Goal: Task Accomplishment & Management: Manage account settings

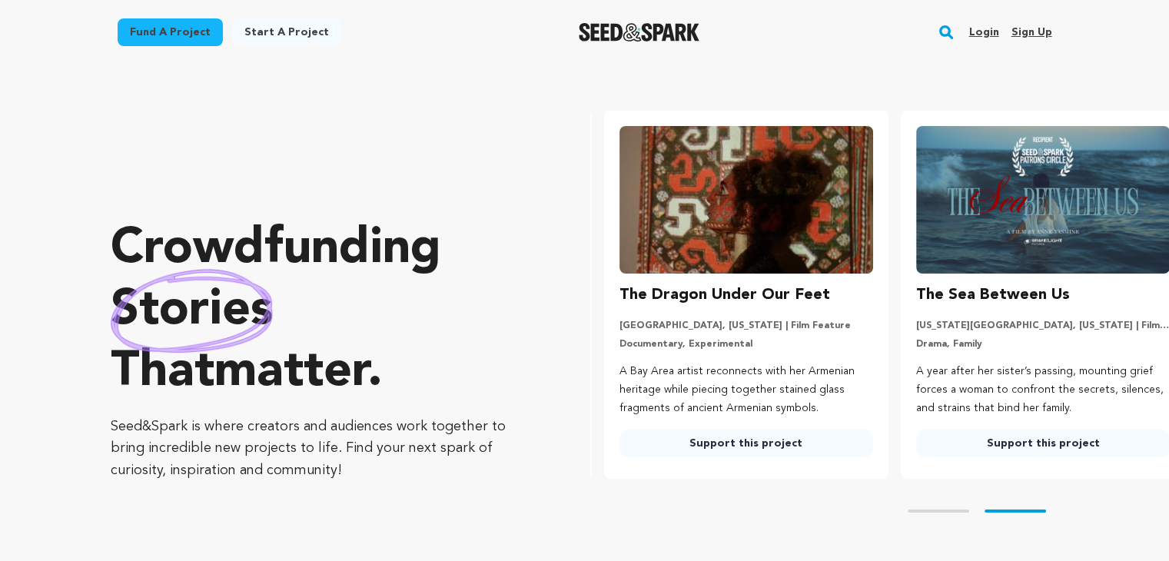
scroll to position [0, 308]
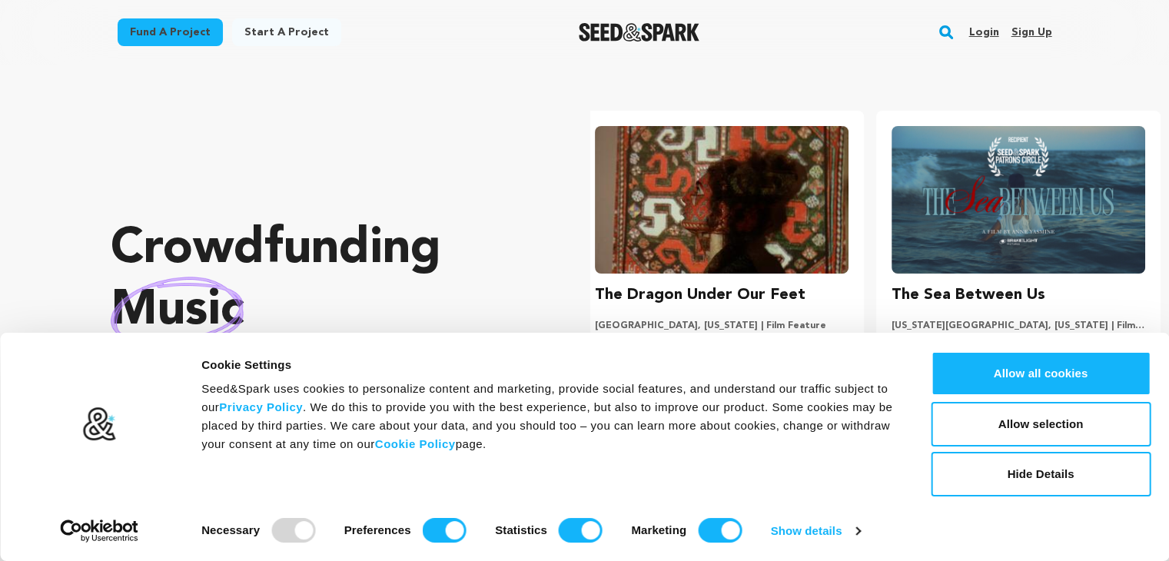
click at [1030, 41] on link "Sign up" at bounding box center [1030, 32] width 41 height 25
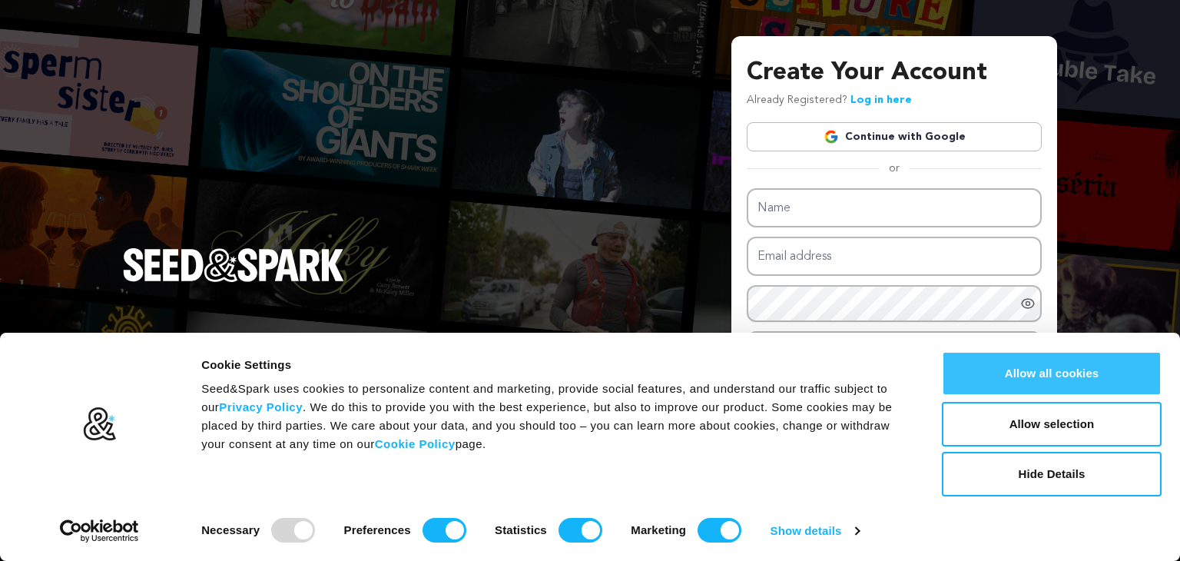
click at [1039, 370] on button "Allow all cookies" at bounding box center [1052, 373] width 220 height 45
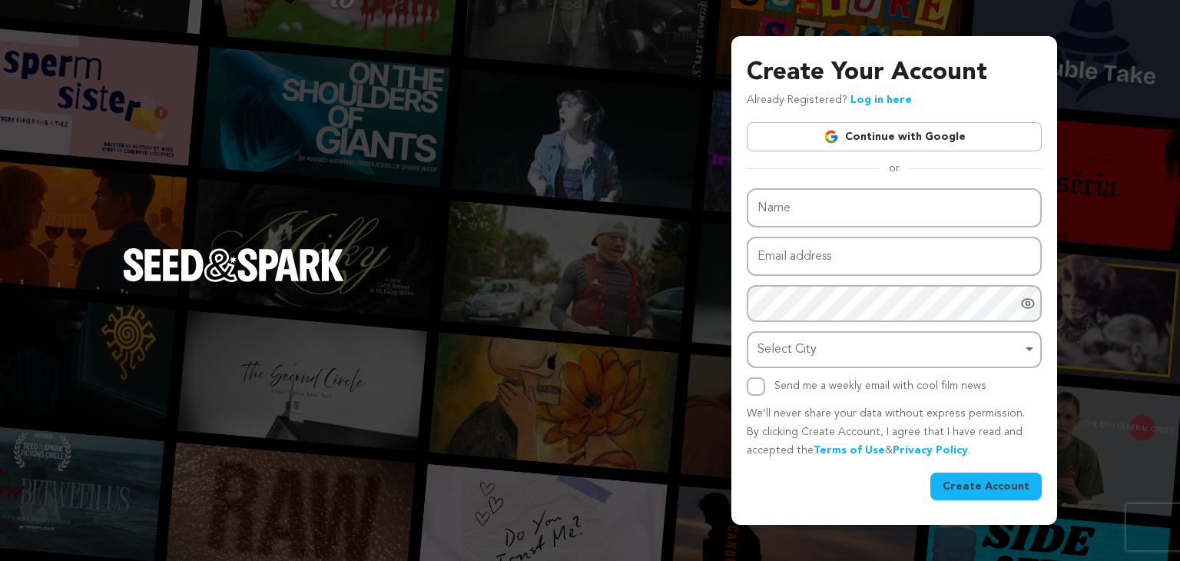
click at [871, 148] on link "Continue with Google" at bounding box center [894, 136] width 295 height 29
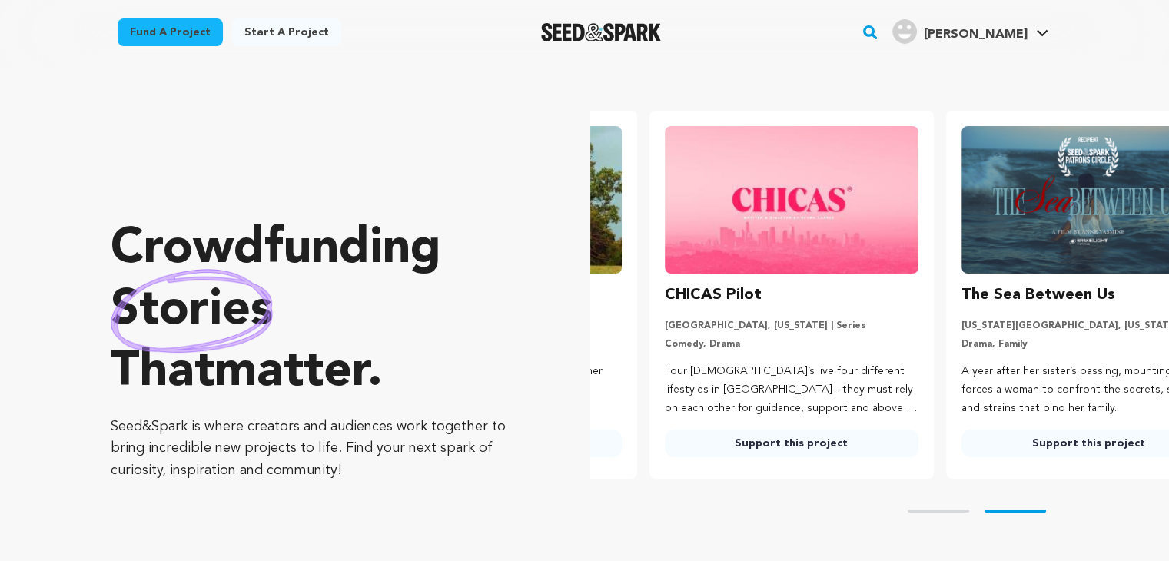
scroll to position [0, 308]
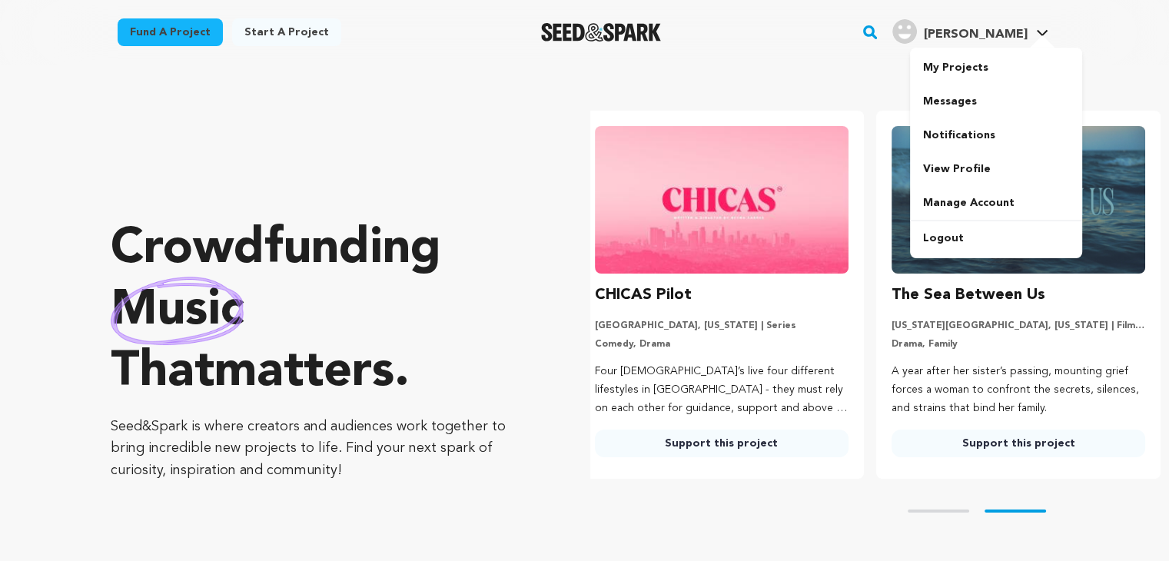
click at [1018, 45] on span "[PERSON_NAME]" at bounding box center [970, 32] width 162 height 32
click at [960, 175] on link "View Profile" at bounding box center [996, 169] width 172 height 34
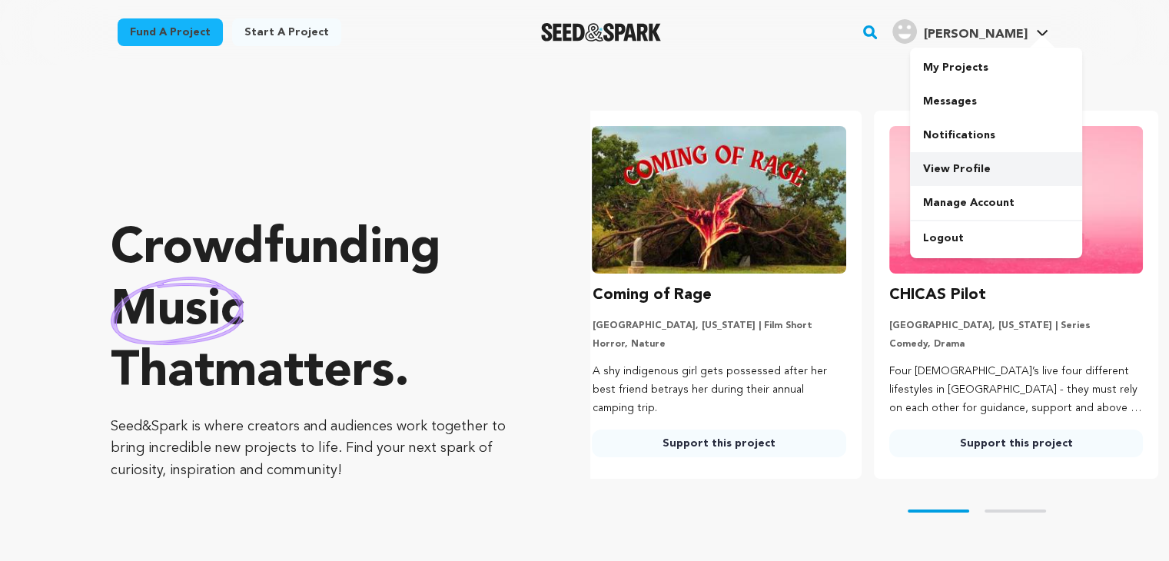
scroll to position [0, 0]
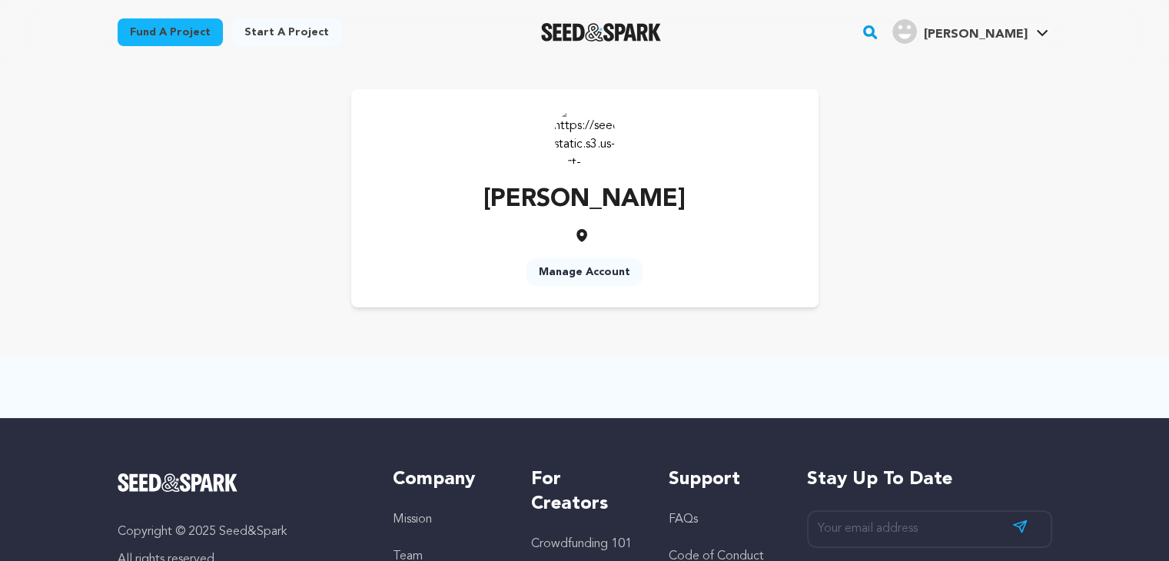
scroll to position [9, 0]
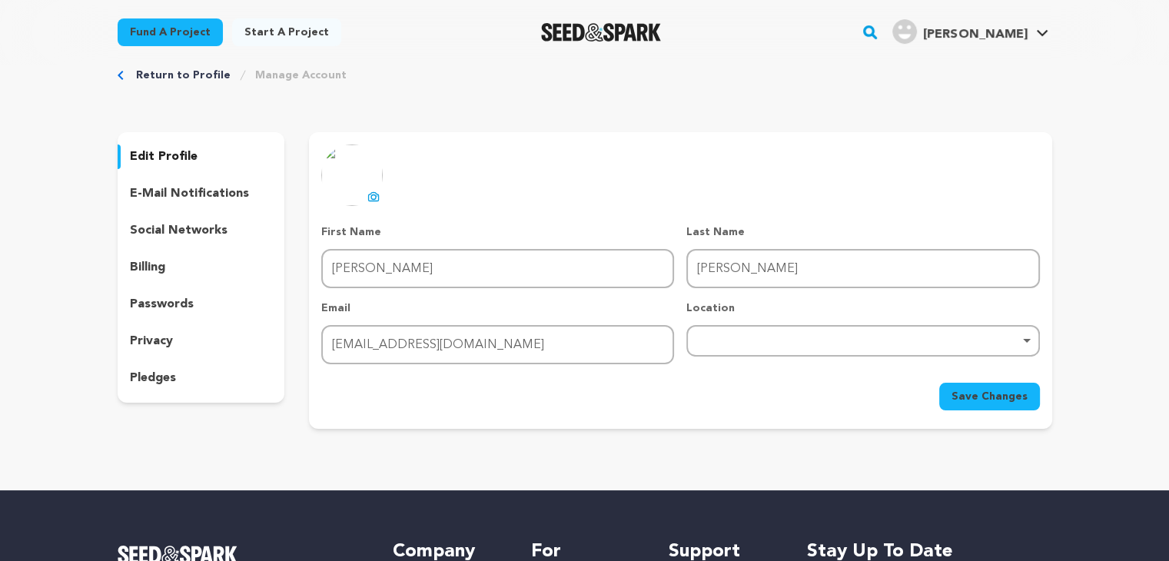
scroll to position [28, 0]
click at [282, 78] on link "Manage Account" at bounding box center [300, 75] width 91 height 15
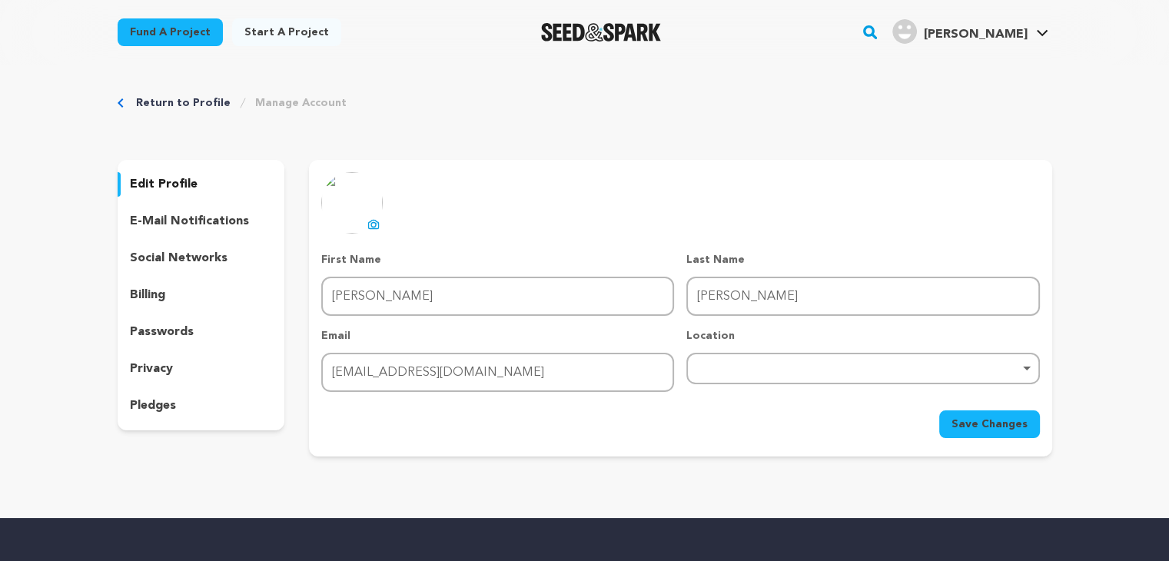
click at [312, 110] on link "Manage Account" at bounding box center [300, 102] width 91 height 15
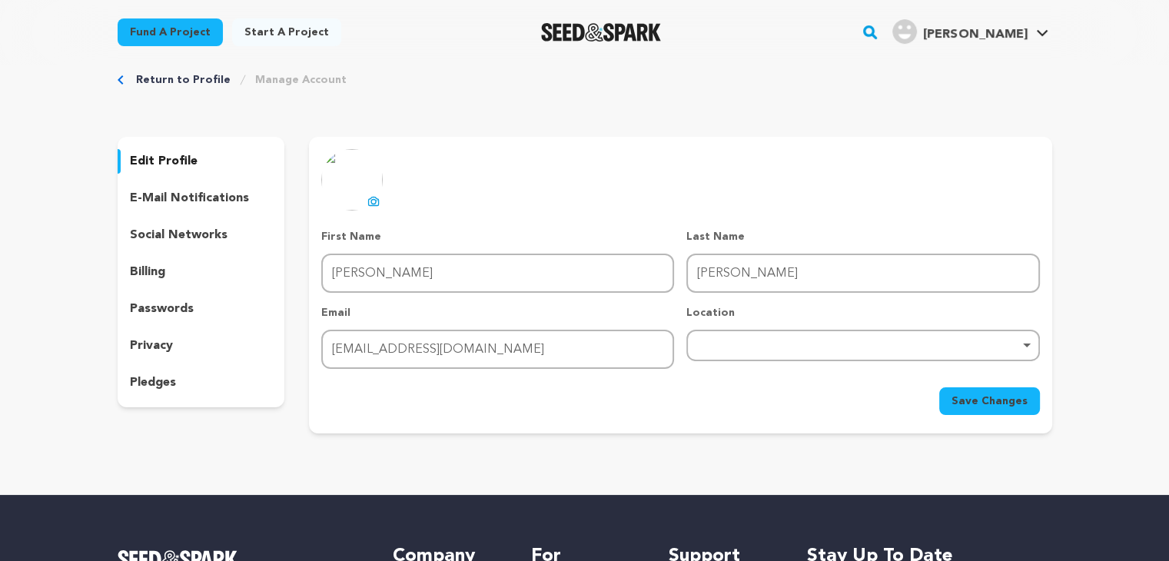
scroll to position [25, 0]
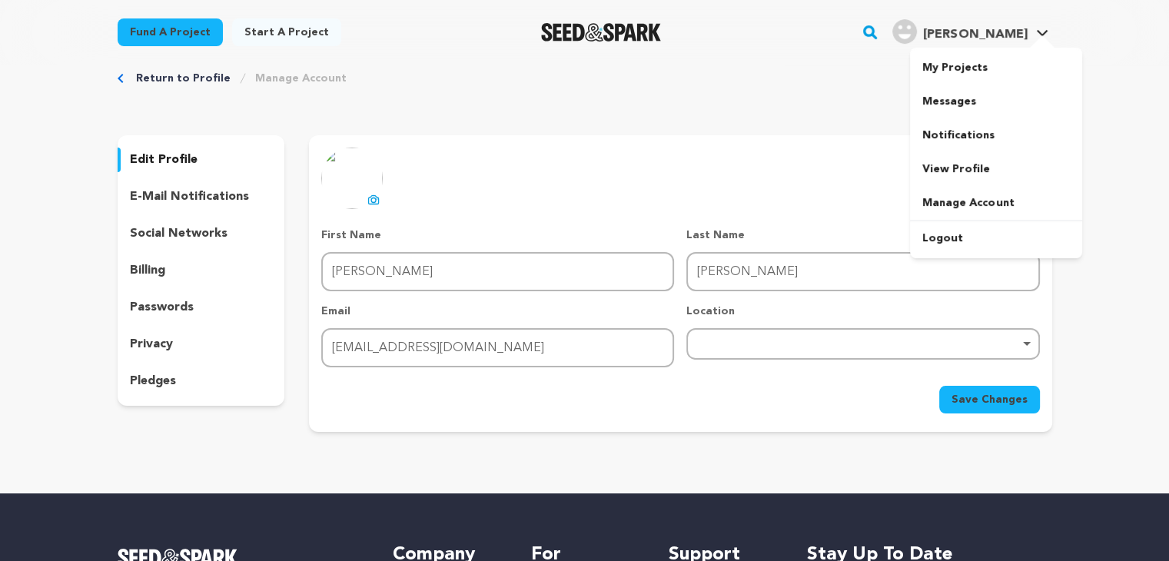
click at [1010, 45] on span "[PERSON_NAME]" at bounding box center [970, 32] width 162 height 32
click at [949, 200] on link "Manage Account" at bounding box center [996, 203] width 172 height 34
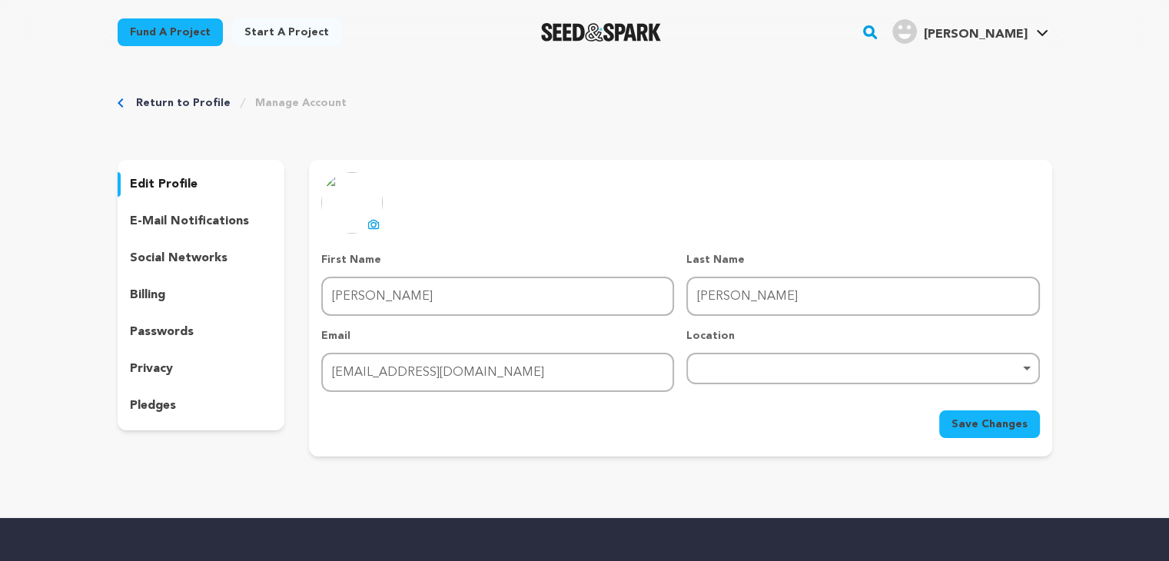
click at [974, 55] on div "Fund a project Start a project Search" at bounding box center [585, 32] width 984 height 65
click at [977, 41] on span "[PERSON_NAME]" at bounding box center [975, 34] width 104 height 12
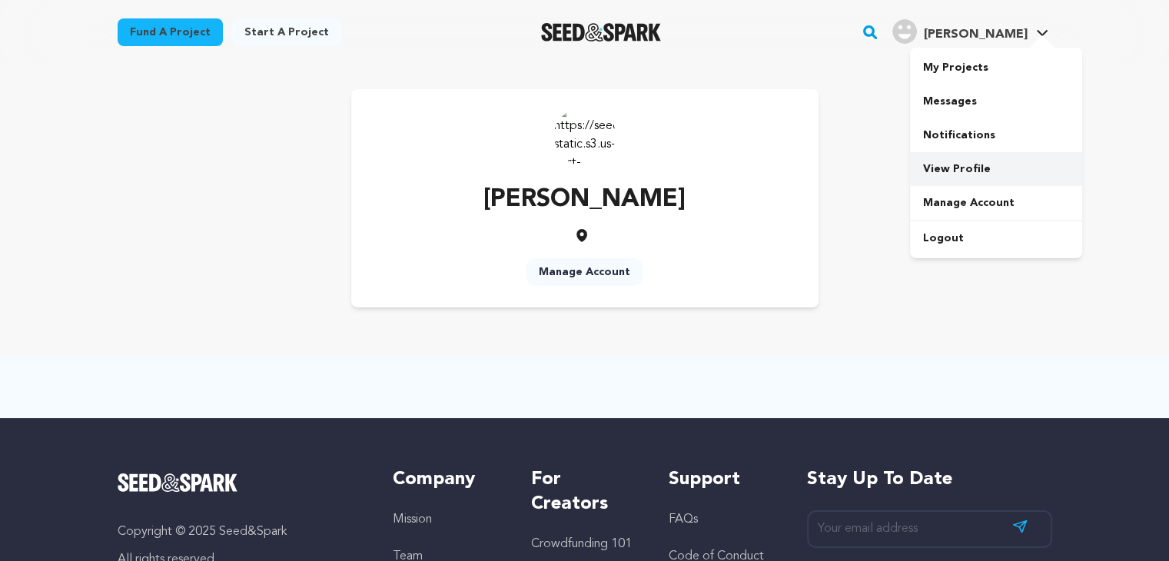
click at [947, 165] on link "View Profile" at bounding box center [996, 169] width 172 height 34
